Goal: Find specific page/section: Find specific page/section

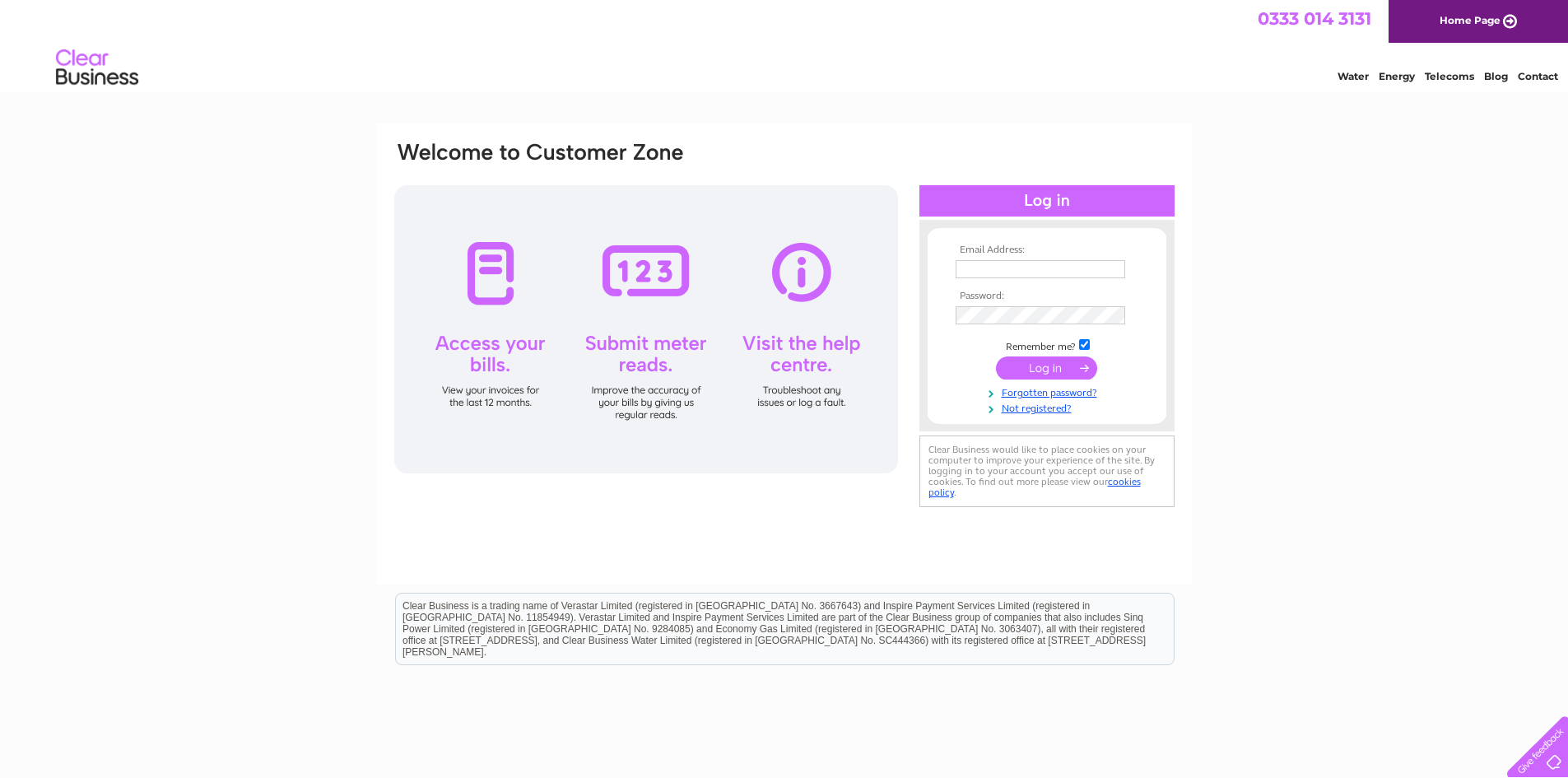
type input "[EMAIL_ADDRESS][DOMAIN_NAME]"
click at [1037, 362] on input "submit" at bounding box center [1046, 367] width 101 height 23
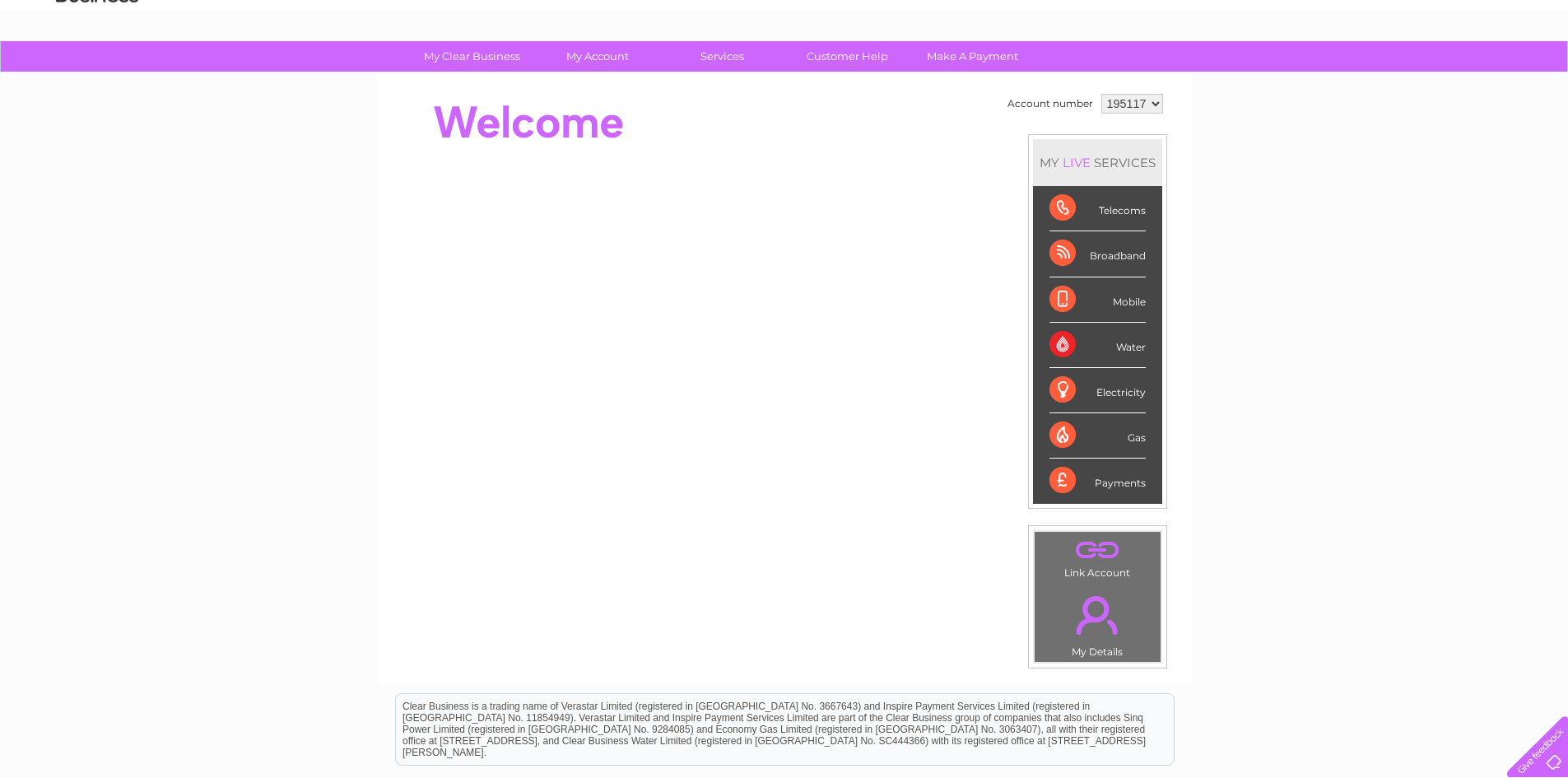
scroll to position [63, 0]
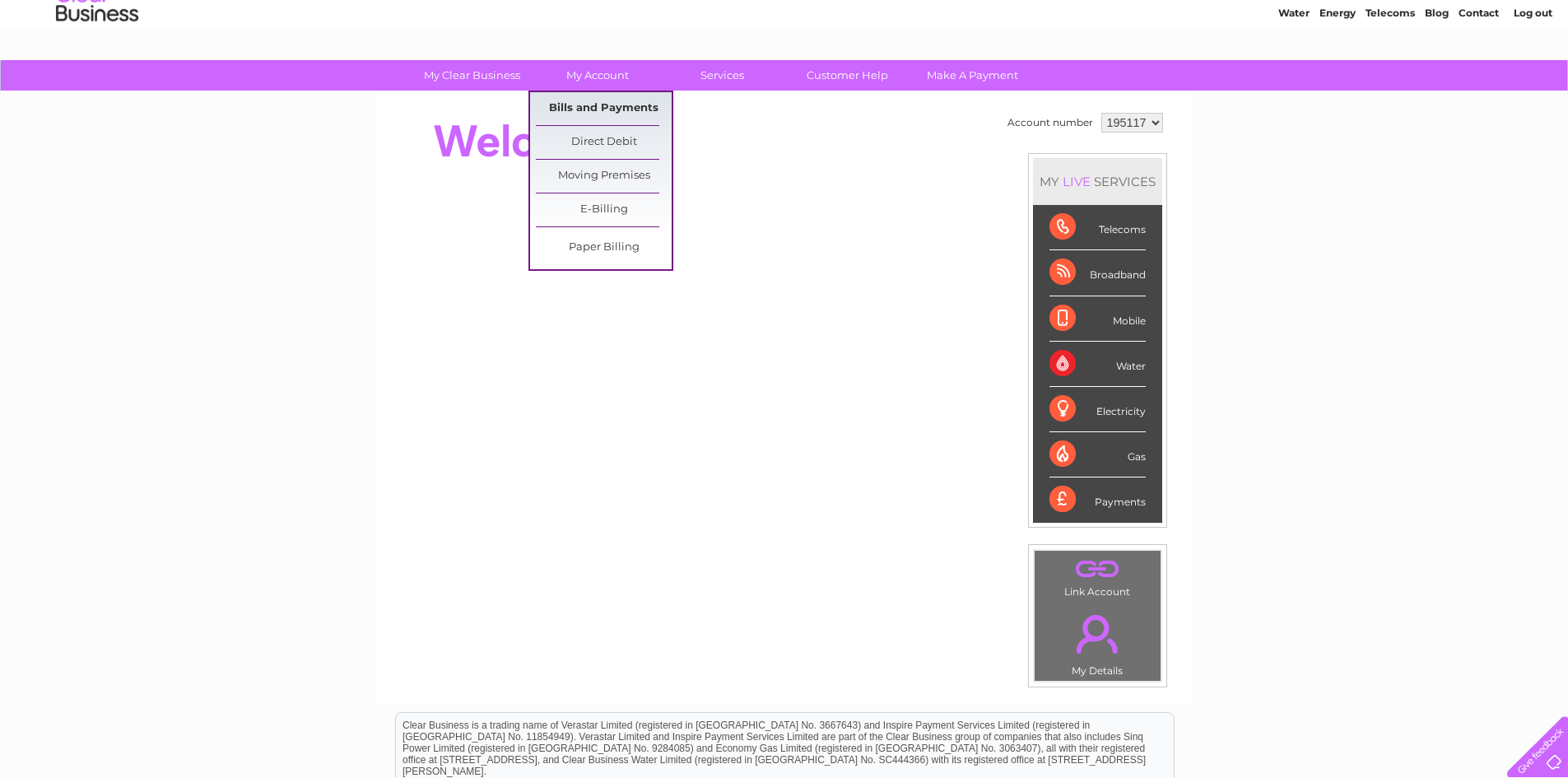
click at [607, 101] on link "Bills and Payments" at bounding box center [603, 108] width 135 height 33
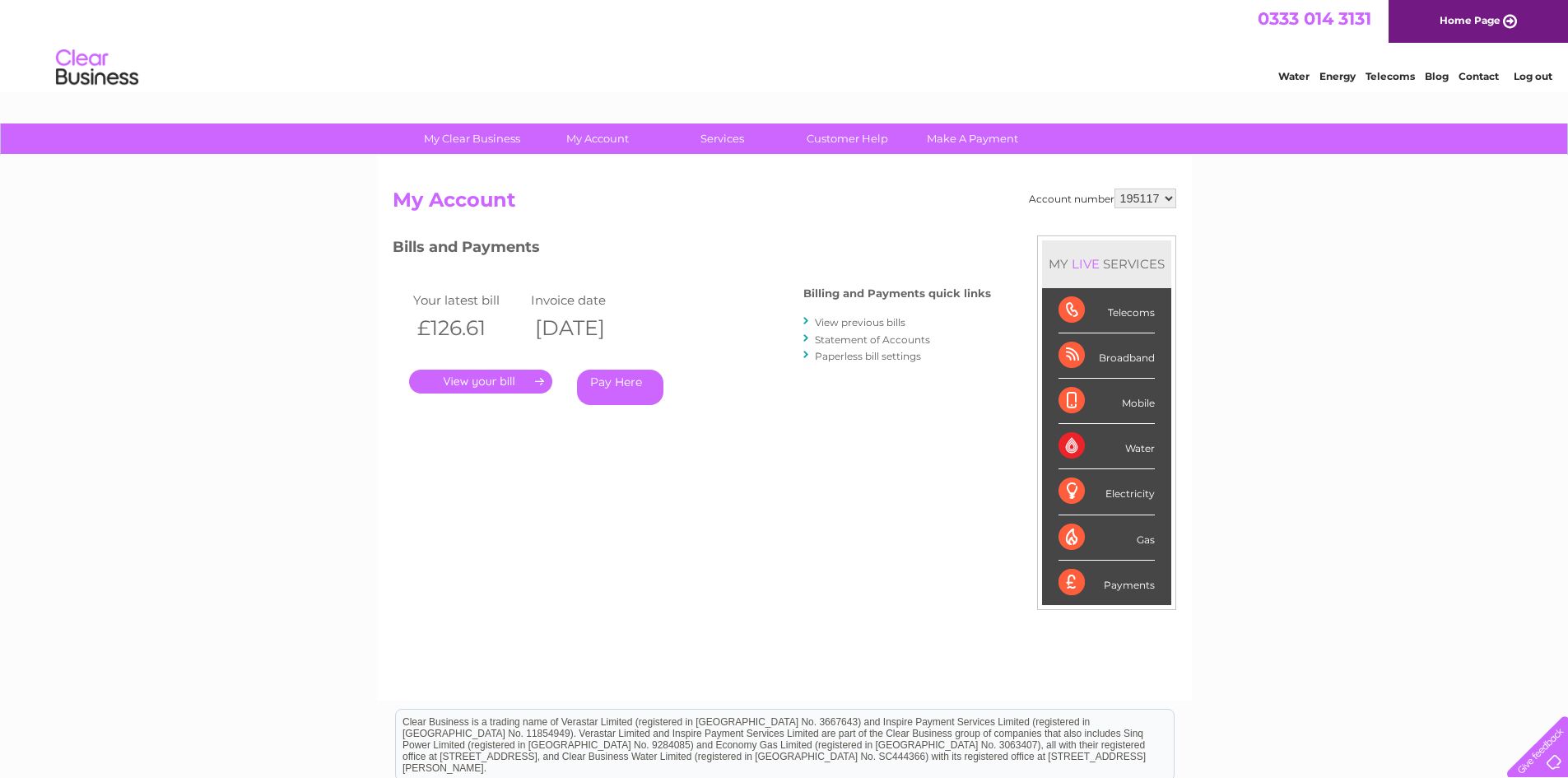
click at [517, 379] on link "." at bounding box center [481, 382] width 143 height 24
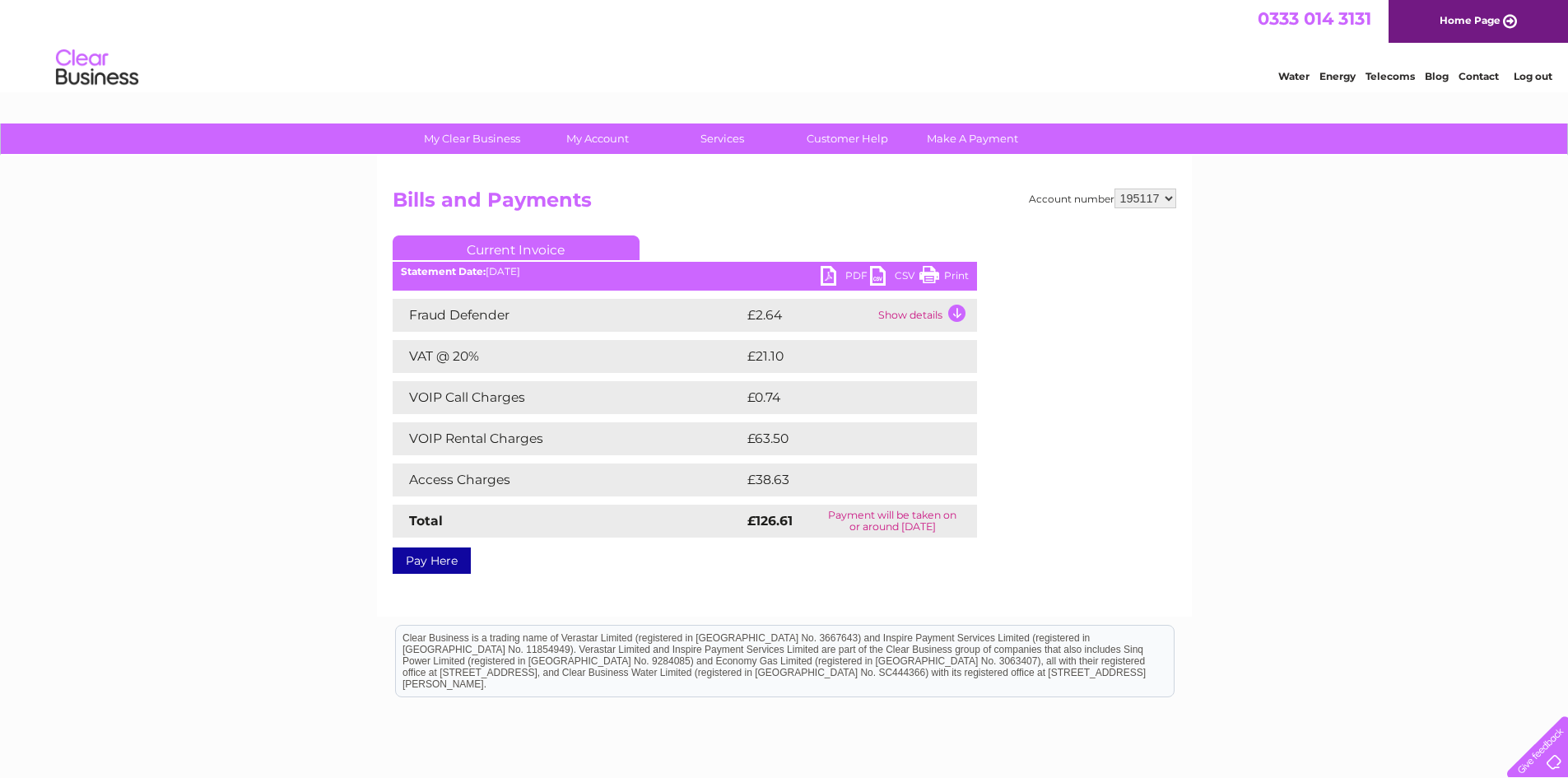
drag, startPoint x: 939, startPoint y: 271, endPoint x: 1208, endPoint y: 52, distance: 346.9
click at [939, 271] on link "Print" at bounding box center [944, 278] width 49 height 24
